Goal: Task Accomplishment & Management: Manage account settings

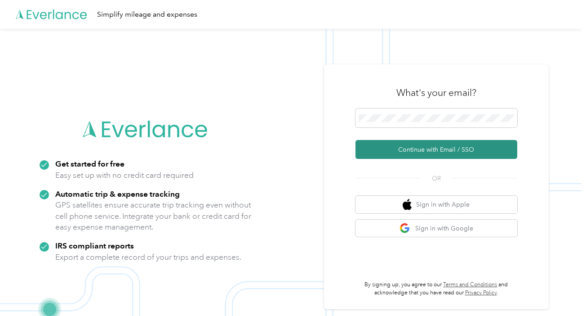
click at [405, 147] on button "Continue with Email / SSO" at bounding box center [437, 149] width 162 height 19
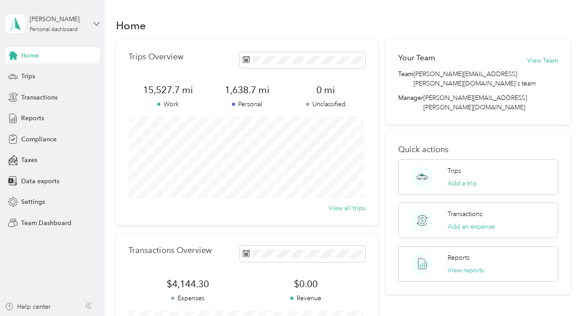
click at [95, 25] on icon at bounding box center [97, 24] width 6 height 6
click at [65, 75] on div "Team dashboard" at bounding box center [151, 74] width 278 height 16
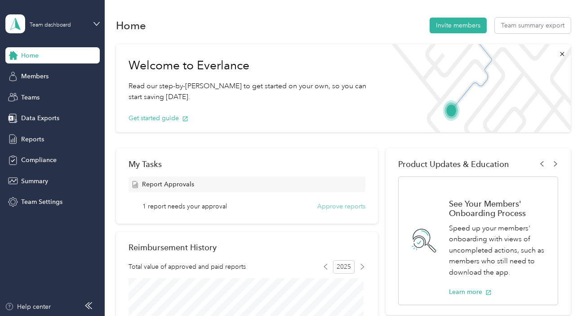
click at [328, 207] on button "Approve reports" at bounding box center [341, 205] width 48 height 9
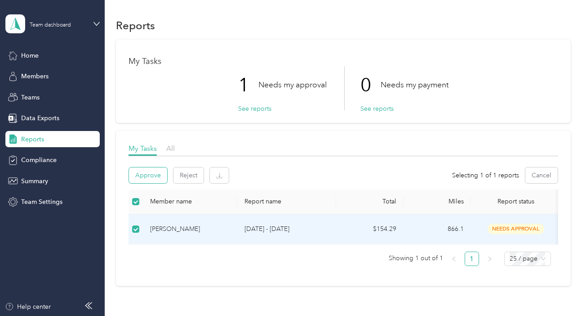
click at [136, 171] on button "Approve" at bounding box center [148, 175] width 38 height 16
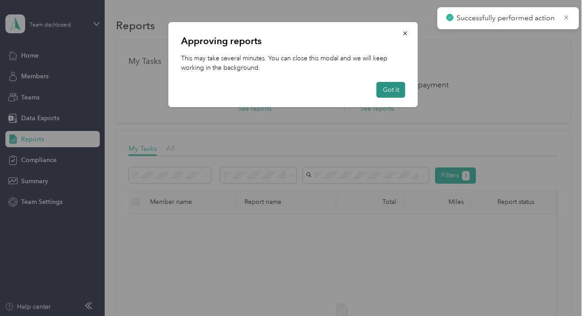
click at [387, 87] on button "Got it" at bounding box center [391, 90] width 29 height 16
